Goal: Complete application form

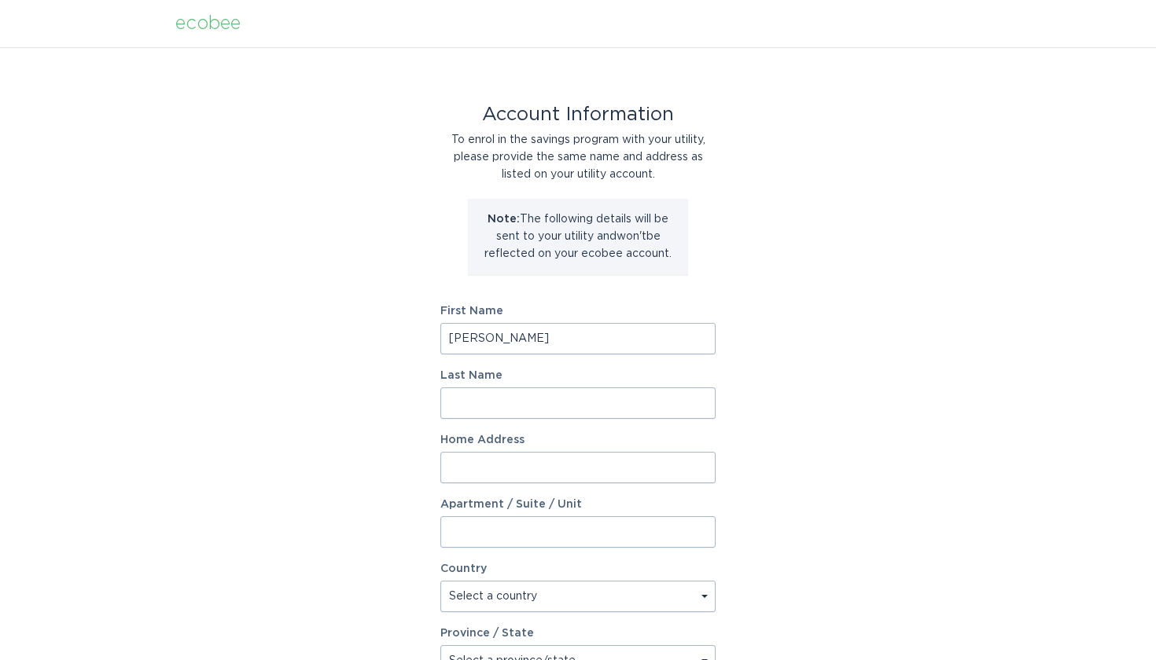
type input "[PERSON_NAME]"
type input "Stainton"
type input "[STREET_ADDRESS]"
select select "CA"
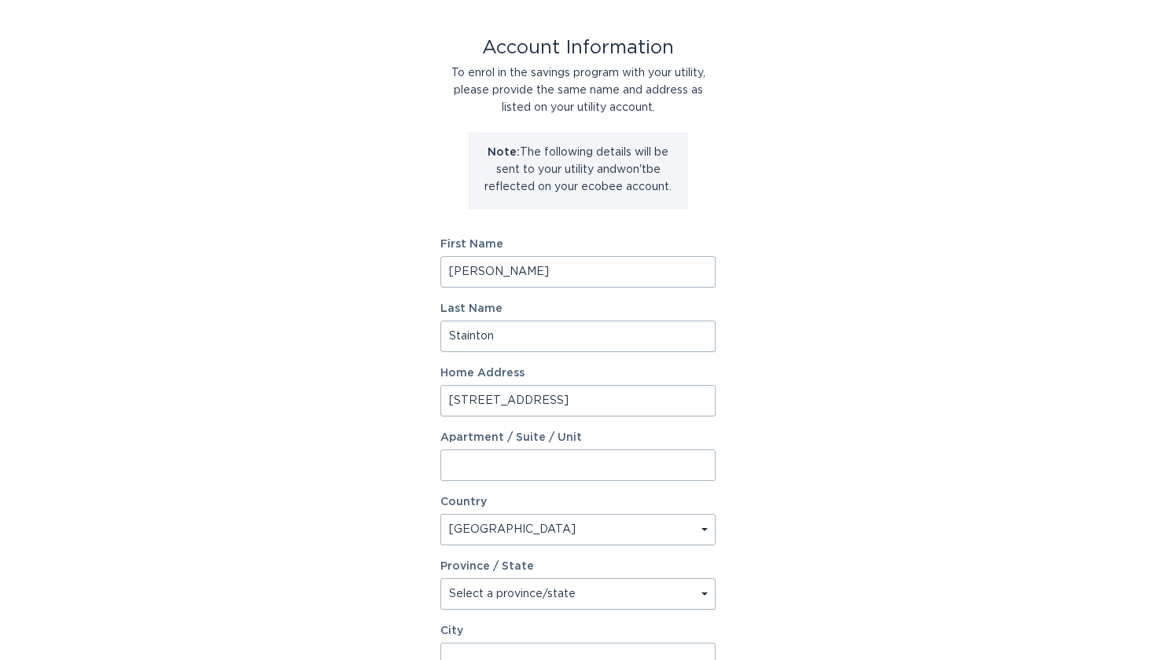
scroll to position [105, 0]
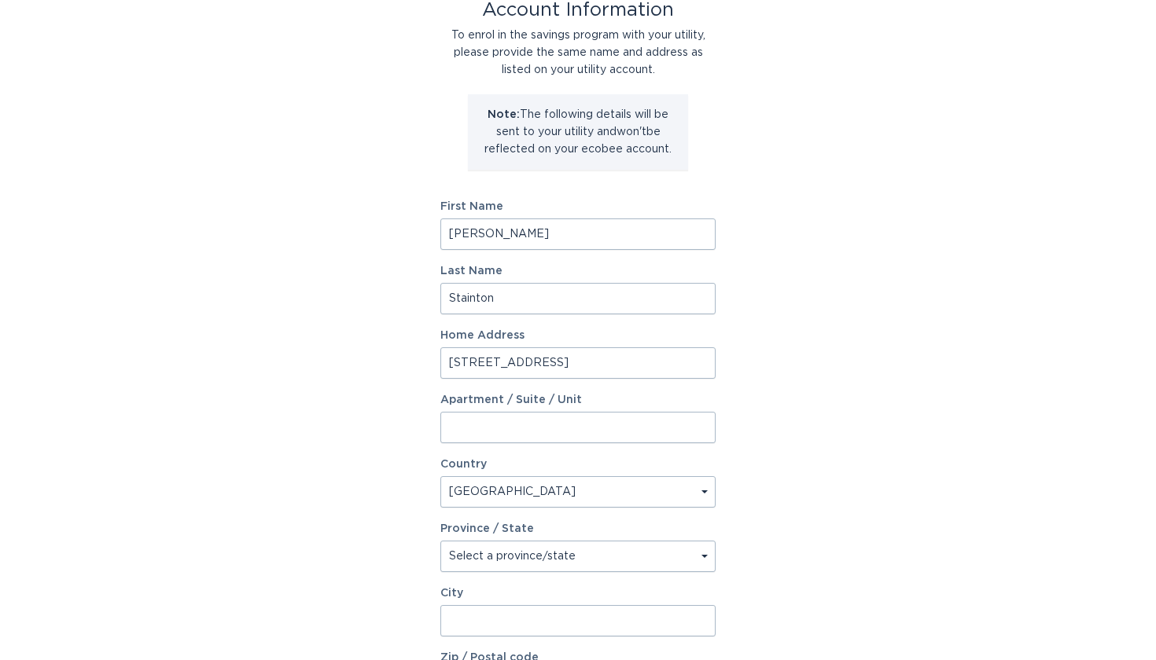
select select "ON"
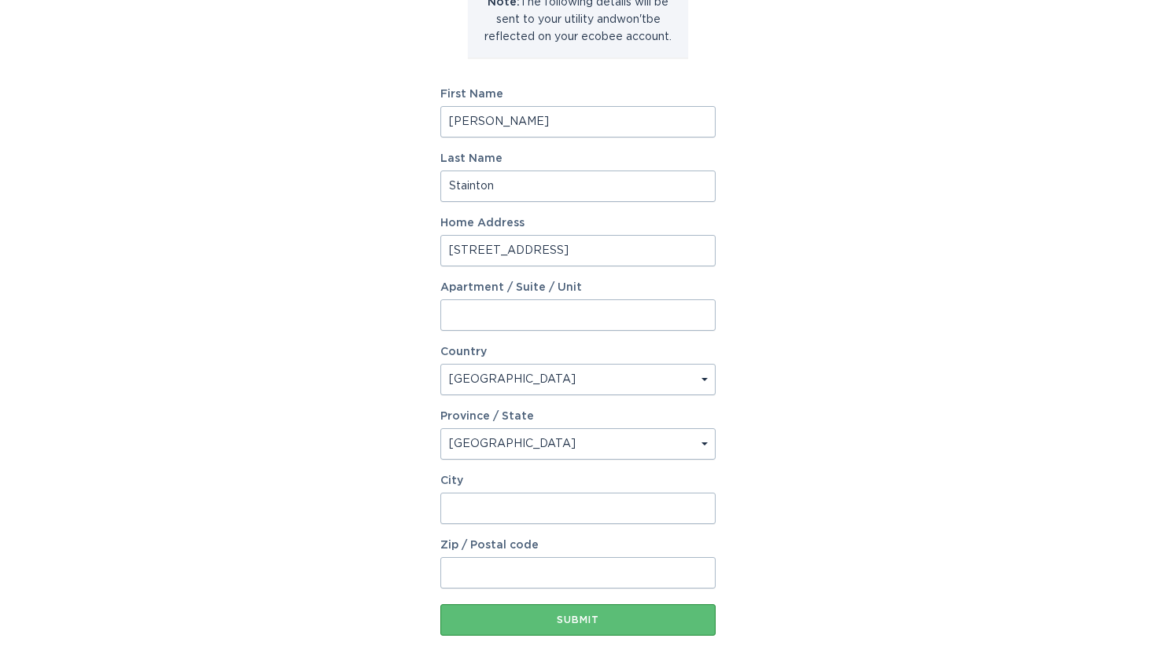
scroll to position [222, 0]
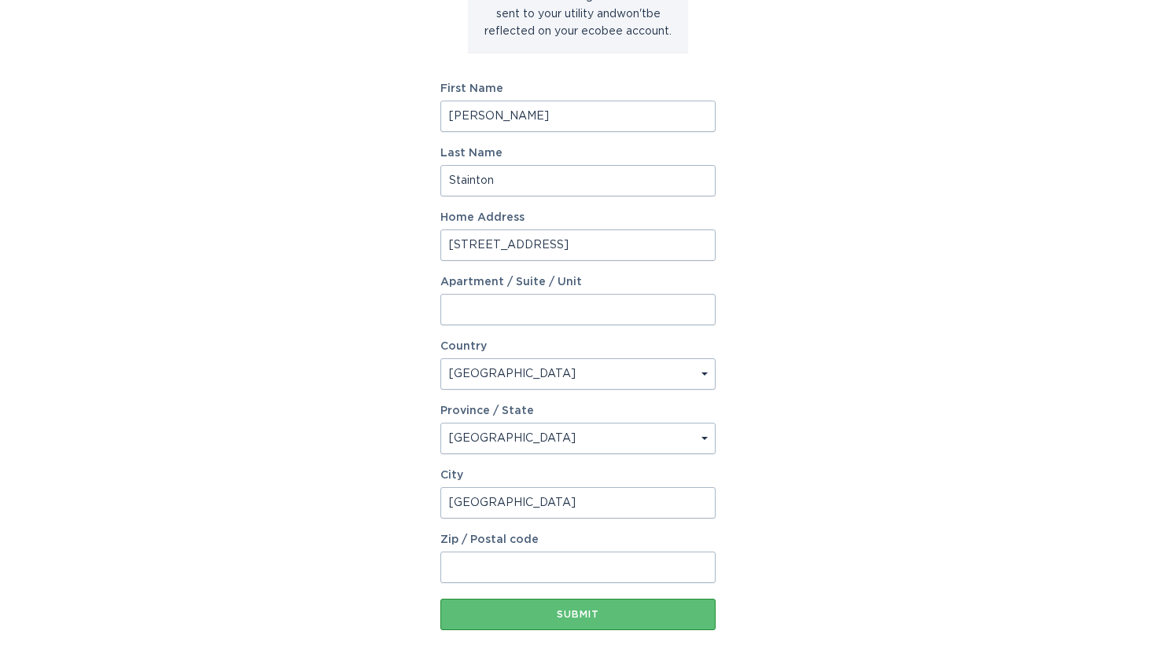
type input "[GEOGRAPHIC_DATA]"
type input "L6L6p5"
click at [516, 622] on button "Submit" at bounding box center [577, 614] width 275 height 31
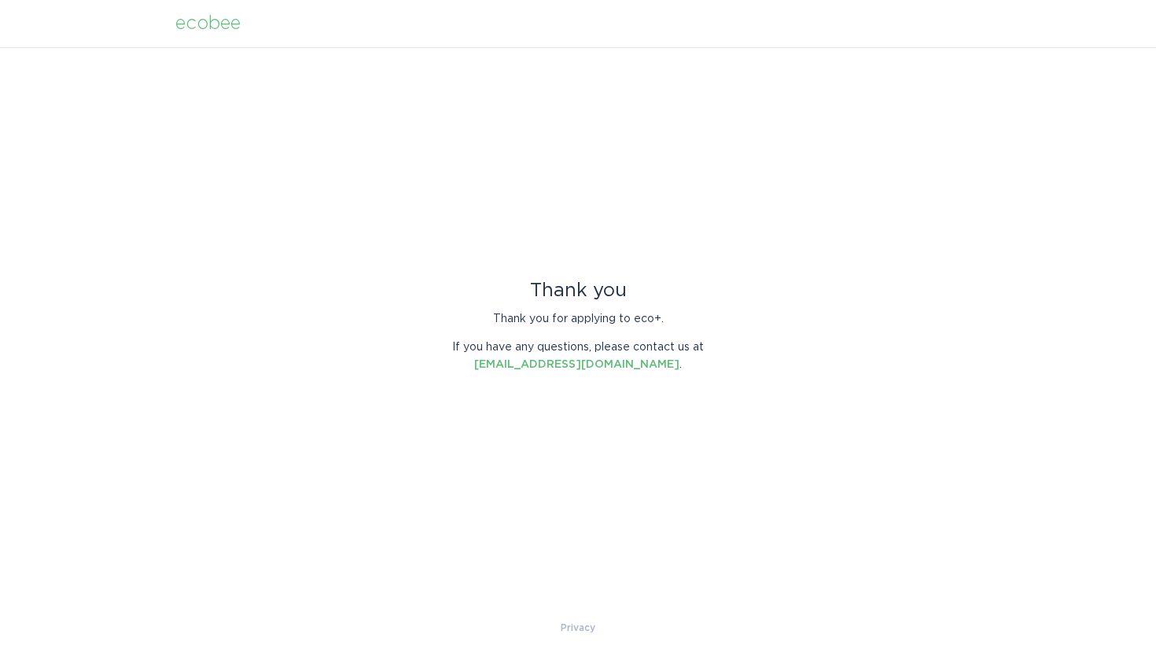
scroll to position [0, 0]
click at [591, 244] on div "Thank you Thank you for applying to eco+. If you have any questions, please con…" at bounding box center [578, 333] width 1156 height 572
click at [197, 35] on header "ecobee" at bounding box center [577, 23] width 805 height 47
click at [199, 19] on div "ecobee" at bounding box center [207, 23] width 65 height 17
